Goal: Transaction & Acquisition: Book appointment/travel/reservation

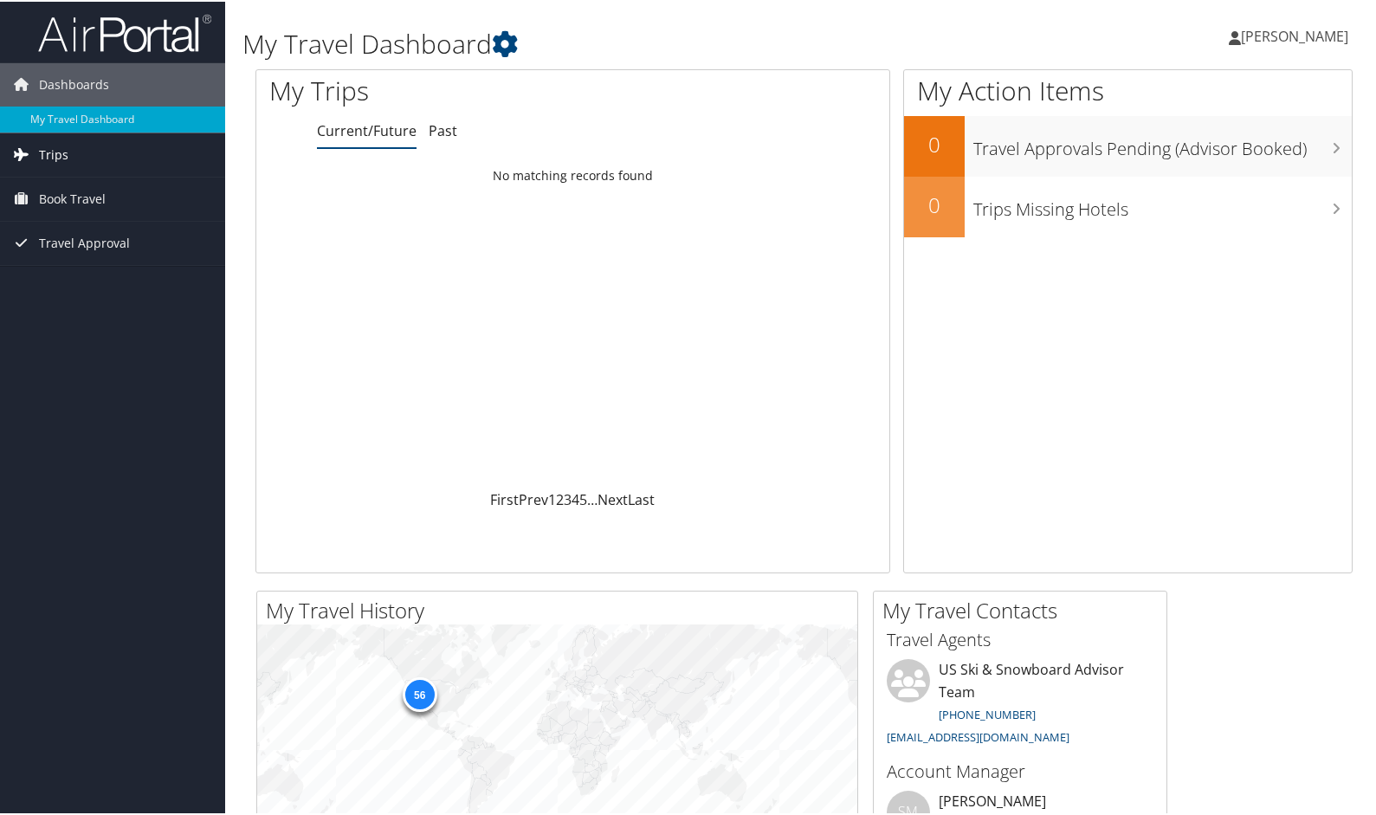
click at [109, 151] on link "Trips" at bounding box center [112, 153] width 225 height 43
click at [101, 281] on span "Book Travel" at bounding box center [72, 275] width 67 height 43
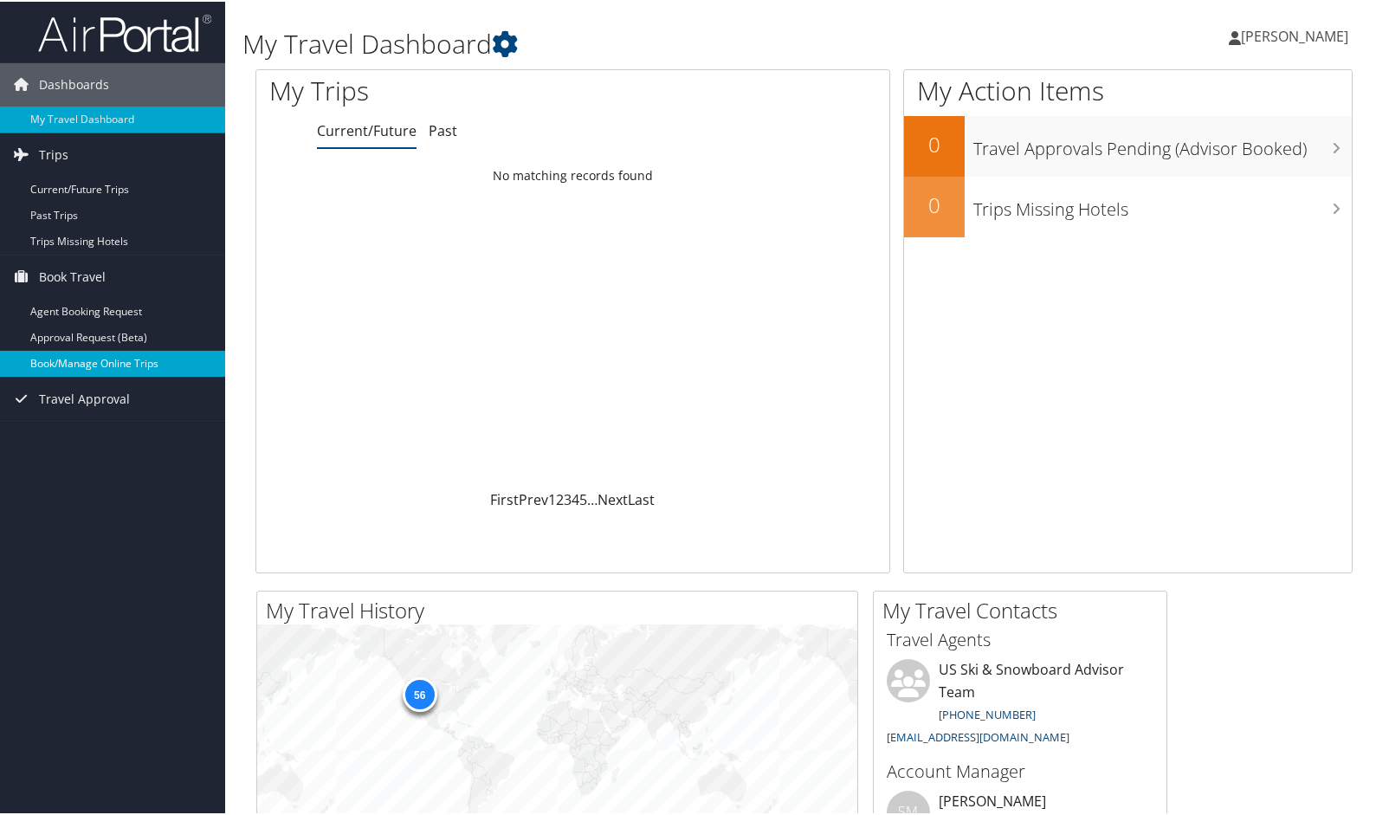
click at [105, 364] on link "Book/Manage Online Trips" at bounding box center [112, 362] width 225 height 26
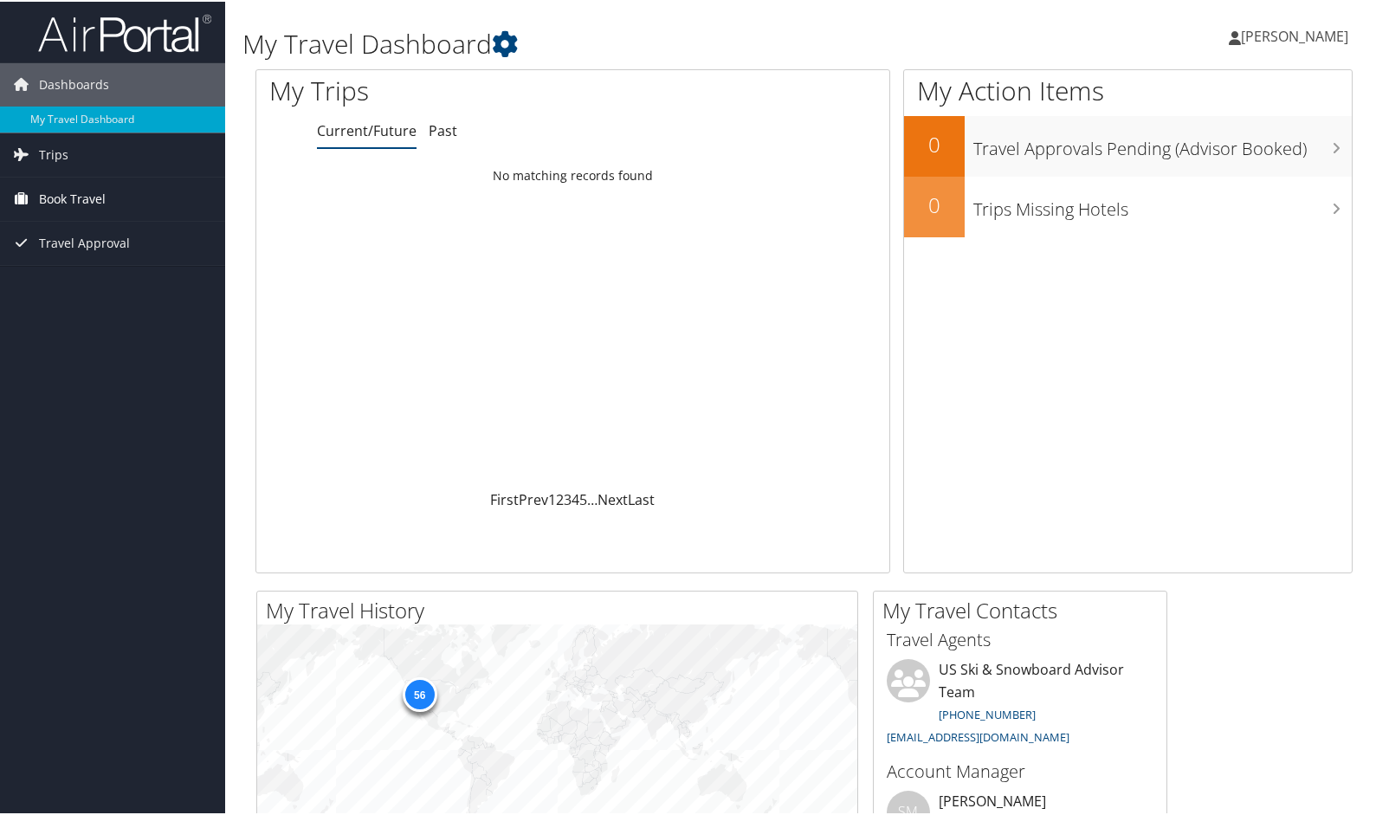
click at [102, 203] on span "Book Travel" at bounding box center [72, 197] width 67 height 43
click at [102, 288] on link "Book/Manage Online Trips" at bounding box center [112, 284] width 225 height 26
